Goal: Transaction & Acquisition: Purchase product/service

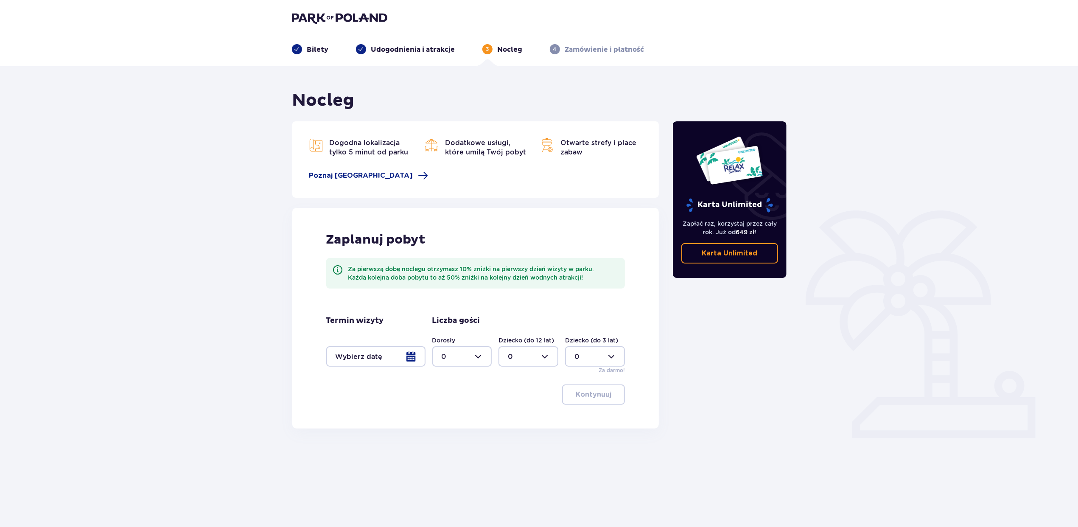
click at [315, 14] on img at bounding box center [339, 18] width 95 height 12
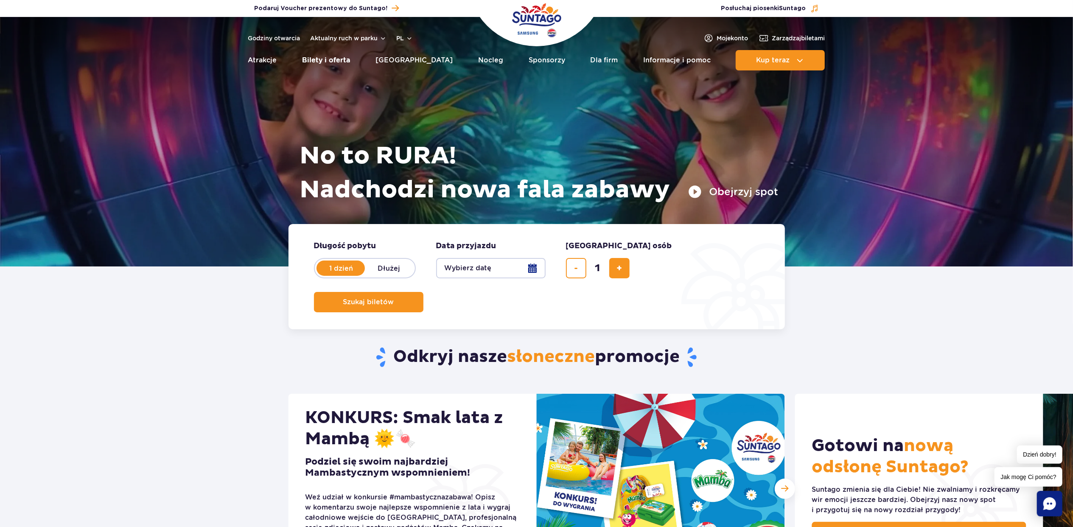
click at [338, 58] on link "Bilety i oferta" at bounding box center [326, 60] width 48 height 20
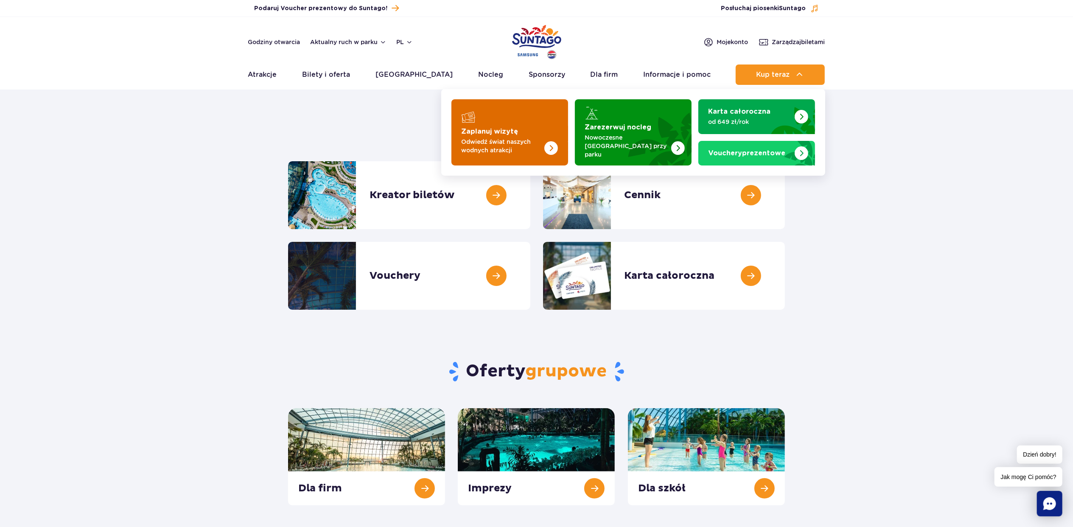
click at [539, 128] on img "Zaplanuj wizytę" at bounding box center [534, 132] width 67 height 66
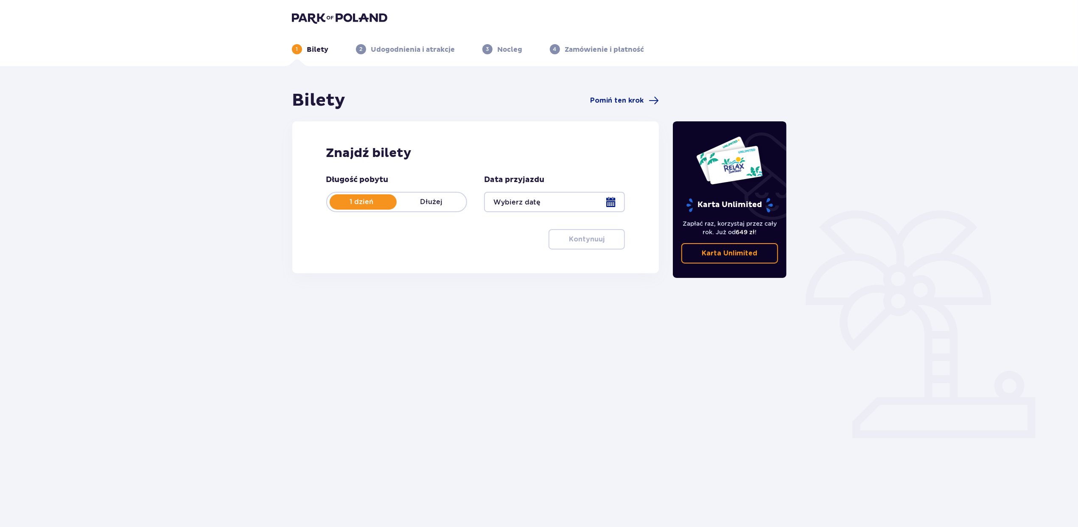
click at [613, 201] on div at bounding box center [554, 202] width 141 height 20
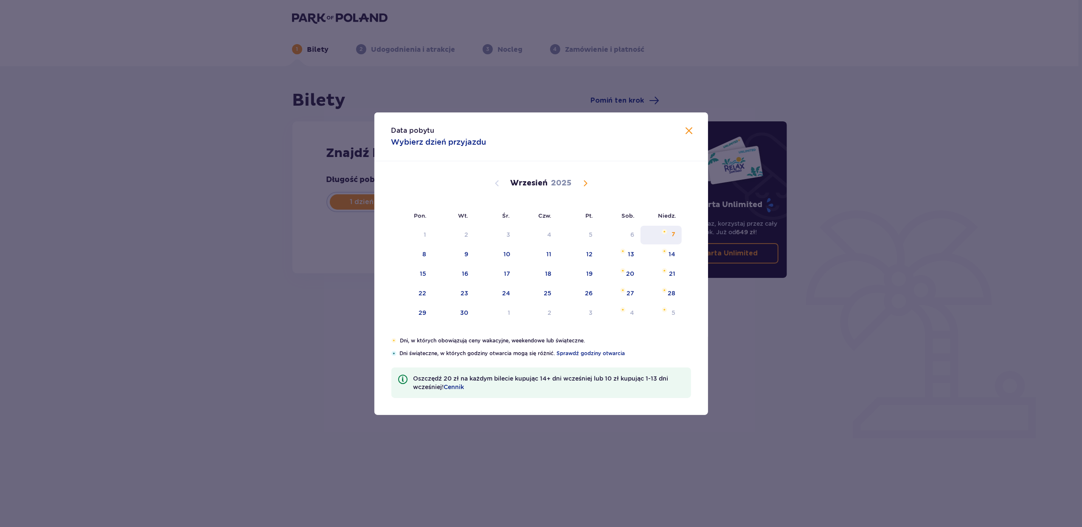
click at [673, 233] on div "7" at bounding box center [674, 234] width 4 height 8
type input "[DATE]"
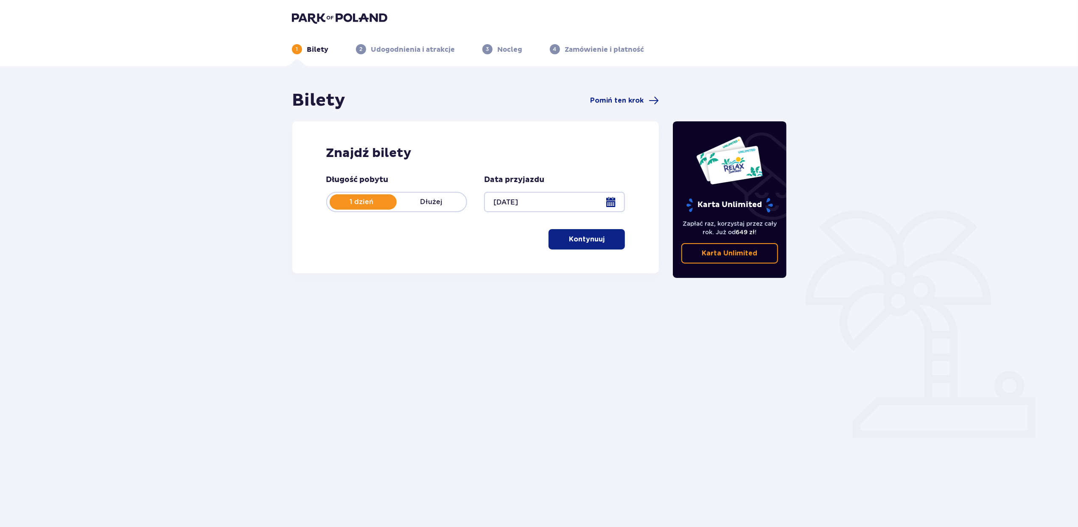
click at [562, 247] on button "Kontynuuj" at bounding box center [587, 239] width 76 height 20
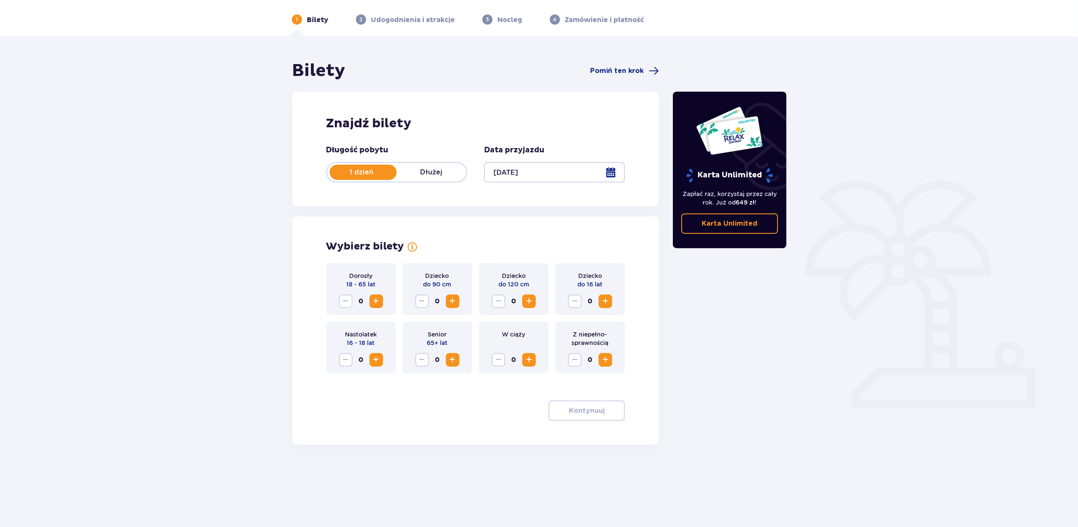
scroll to position [31, 0]
click at [376, 303] on span "Increase" at bounding box center [376, 300] width 10 height 10
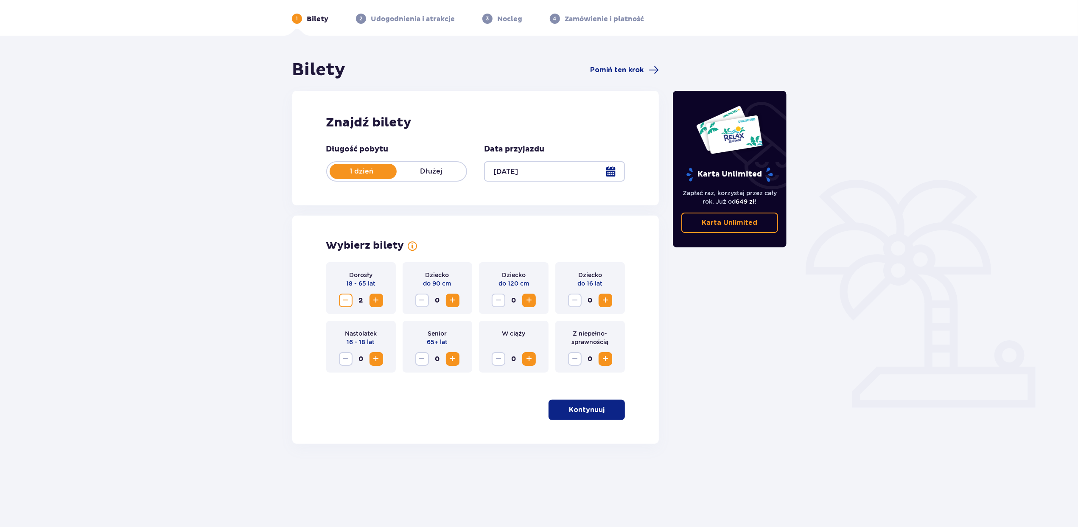
click at [530, 300] on span "Increase" at bounding box center [529, 300] width 10 height 10
click at [569, 406] on p "Kontynuuj" at bounding box center [587, 409] width 36 height 9
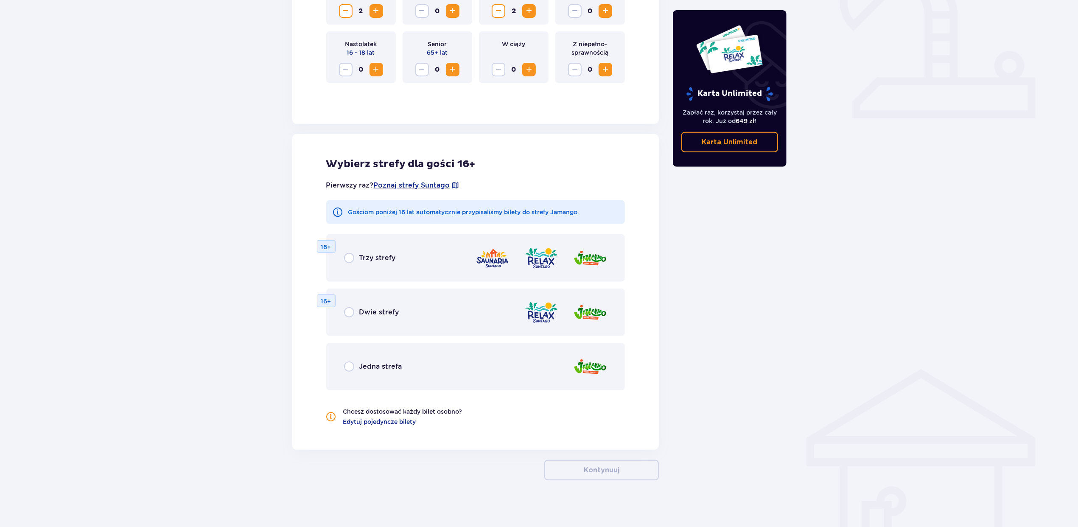
scroll to position [324, 0]
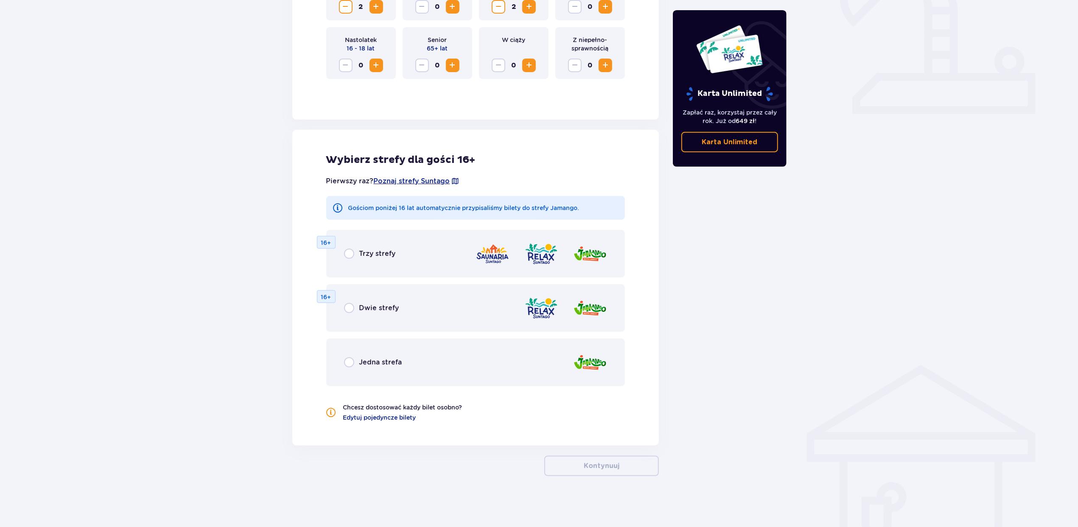
click at [411, 374] on div "Jedna strefa" at bounding box center [475, 363] width 299 height 48
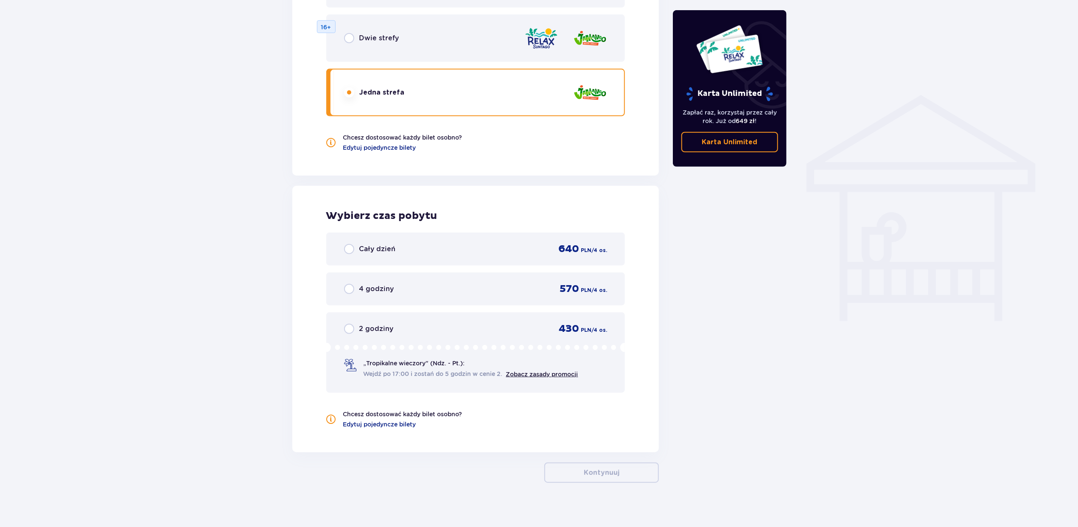
scroll to position [599, 0]
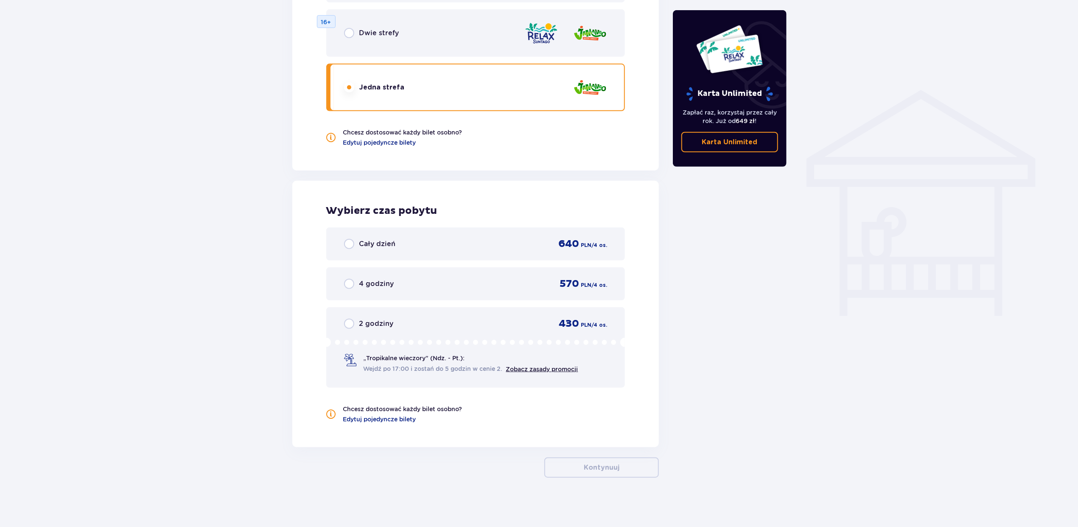
click at [415, 252] on div "Cały dzień 640 PLN / 4 os." at bounding box center [475, 243] width 299 height 33
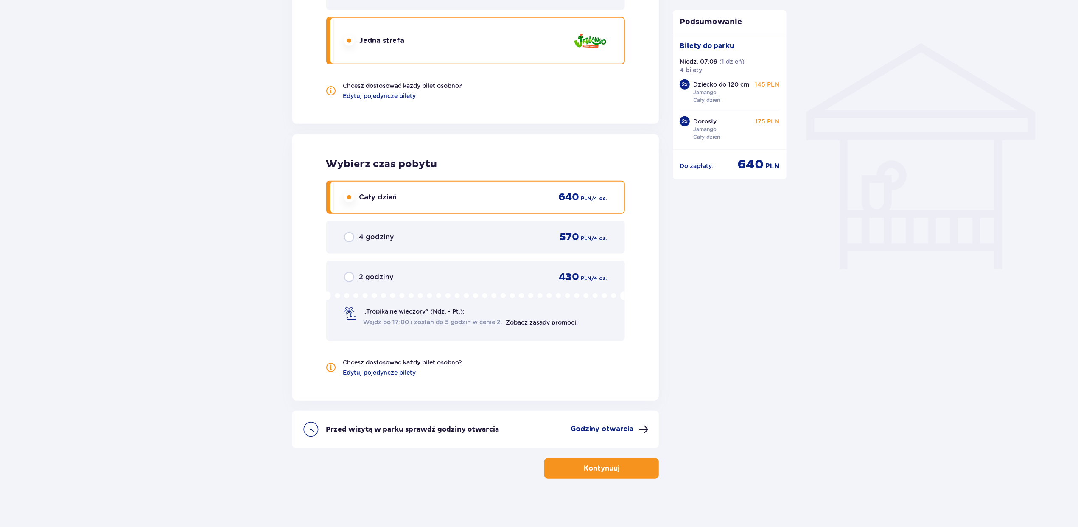
scroll to position [647, 0]
drag, startPoint x: 866, startPoint y: 248, endPoint x: 905, endPoint y: 155, distance: 101.2
